Goal: Information Seeking & Learning: Learn about a topic

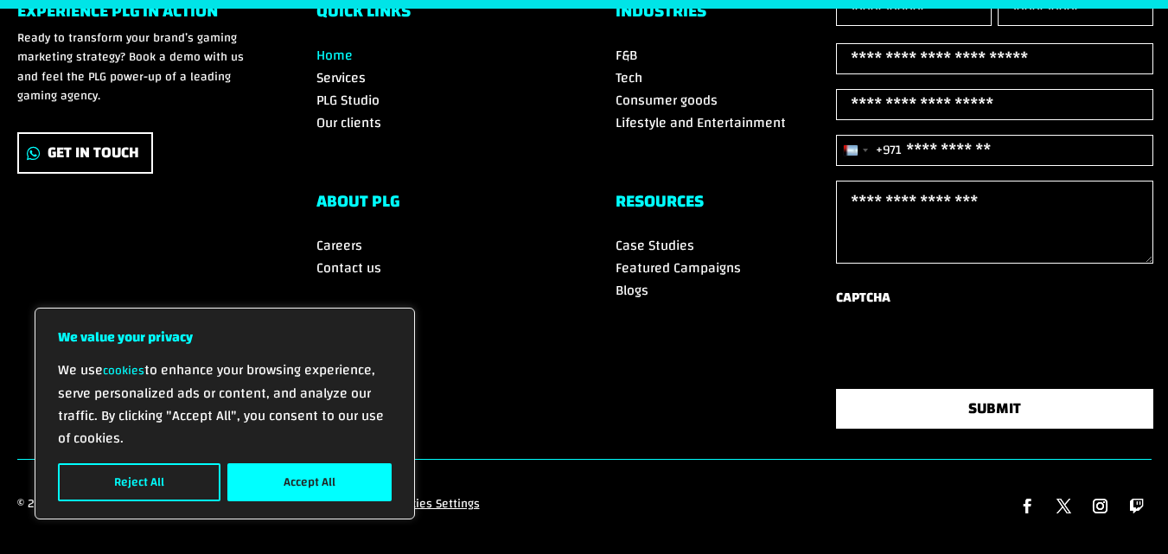
scroll to position [6150, 0]
click at [623, 277] on span "Blogs" at bounding box center [631, 290] width 33 height 26
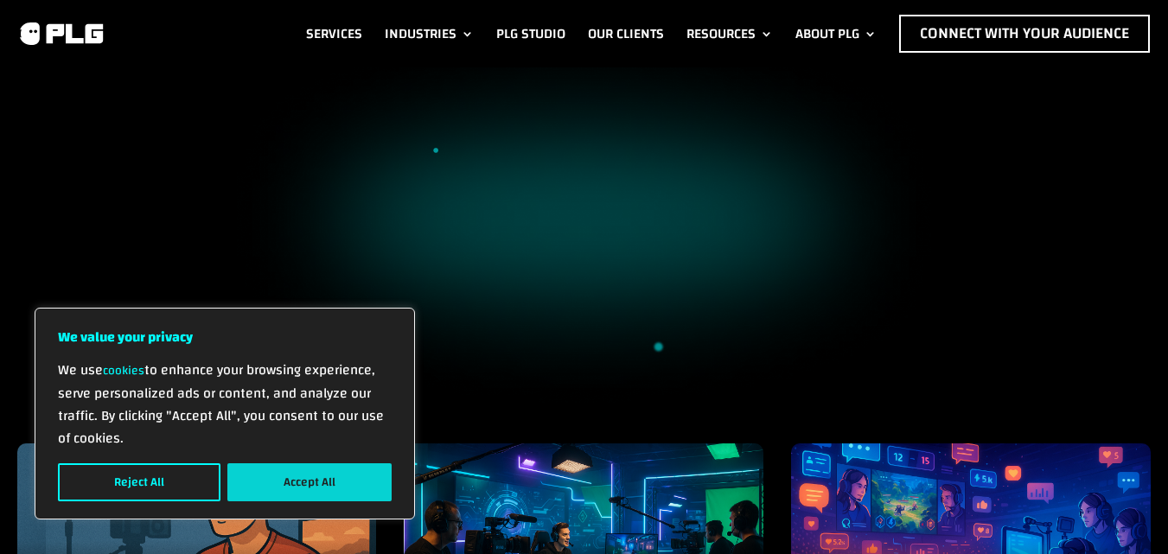
click at [290, 480] on button "Accept All" at bounding box center [309, 482] width 164 height 38
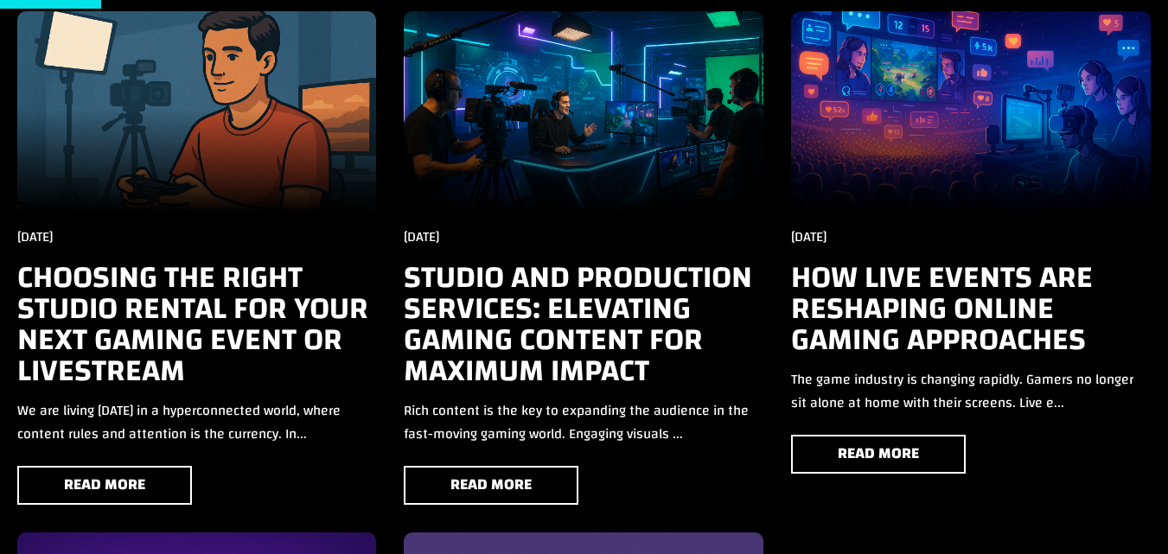
scroll to position [430, 0]
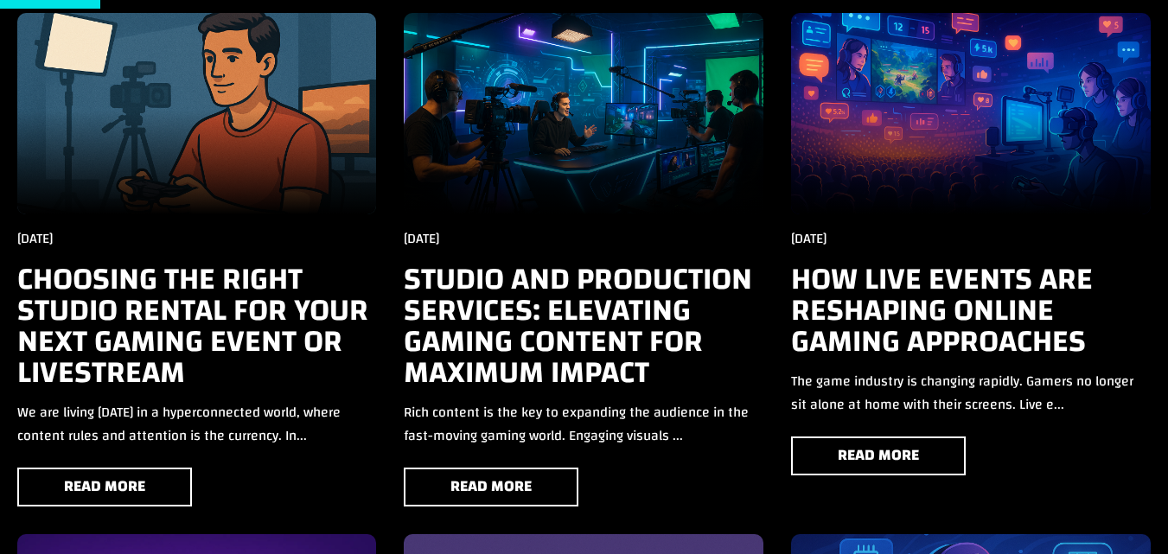
drag, startPoint x: 211, startPoint y: 154, endPoint x: 149, endPoint y: 321, distance: 178.0
drag, startPoint x: 149, startPoint y: 321, endPoint x: 89, endPoint y: 270, distance: 77.9
drag, startPoint x: 89, startPoint y: 270, endPoint x: 80, endPoint y: 309, distance: 39.8
click at [80, 309] on h3 "Choosing the Right Studio rental for Your Next Gaming Event or Livestream" at bounding box center [197, 326] width 360 height 124
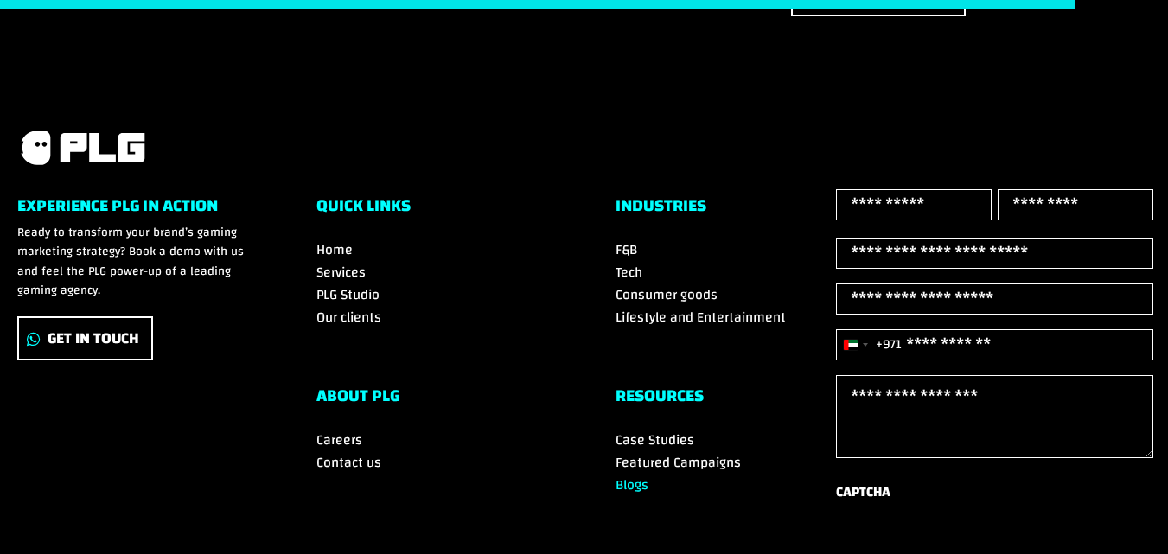
scroll to position [4228, 0]
